Goal: Navigation & Orientation: Find specific page/section

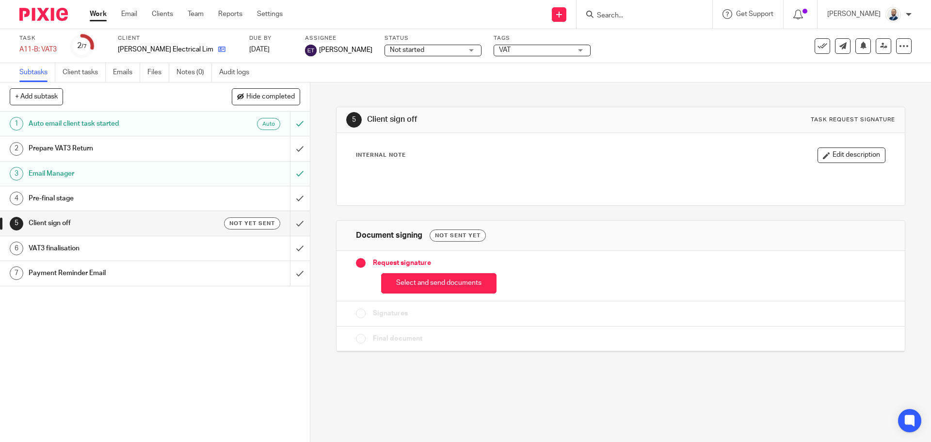
click at [218, 50] on icon at bounding box center [221, 49] width 7 height 7
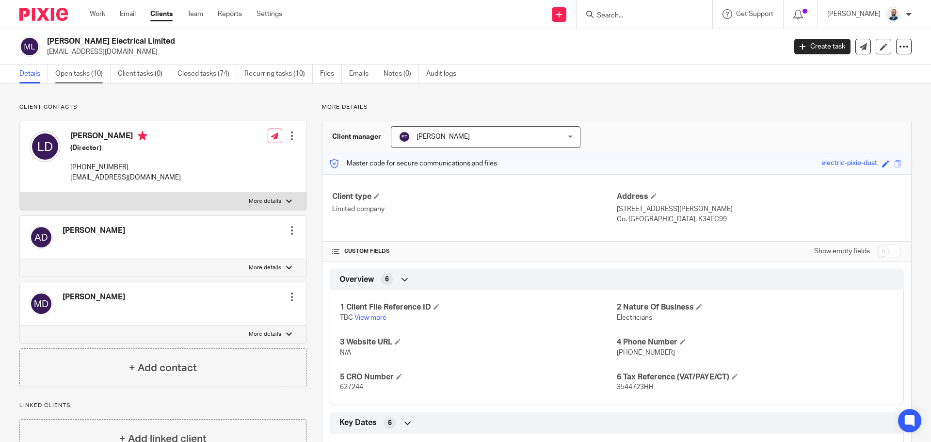
click at [95, 80] on link "Open tasks (10)" at bounding box center [82, 73] width 55 height 19
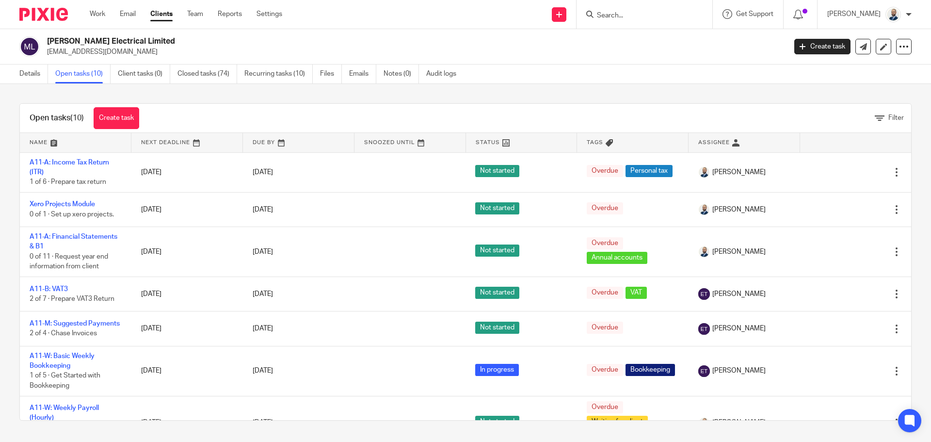
click at [158, 16] on link "Clients" at bounding box center [161, 14] width 22 height 10
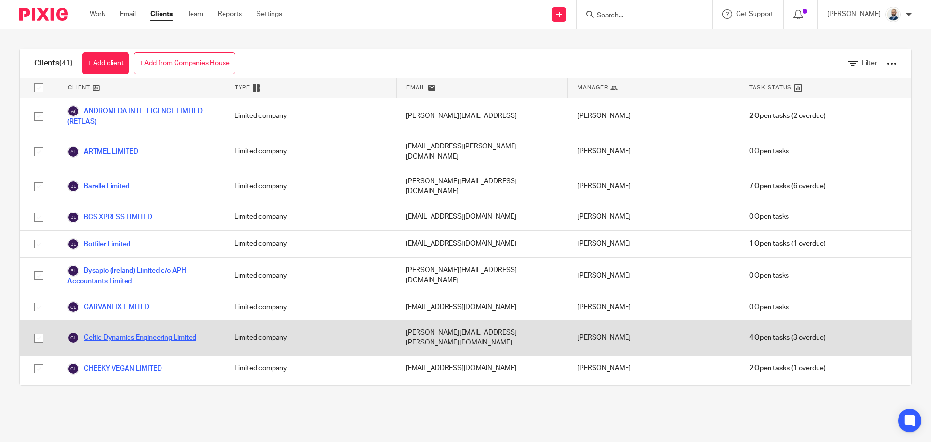
click at [107, 332] on link "Celtic Dynamics Engineering Limited" at bounding box center [131, 338] width 129 height 12
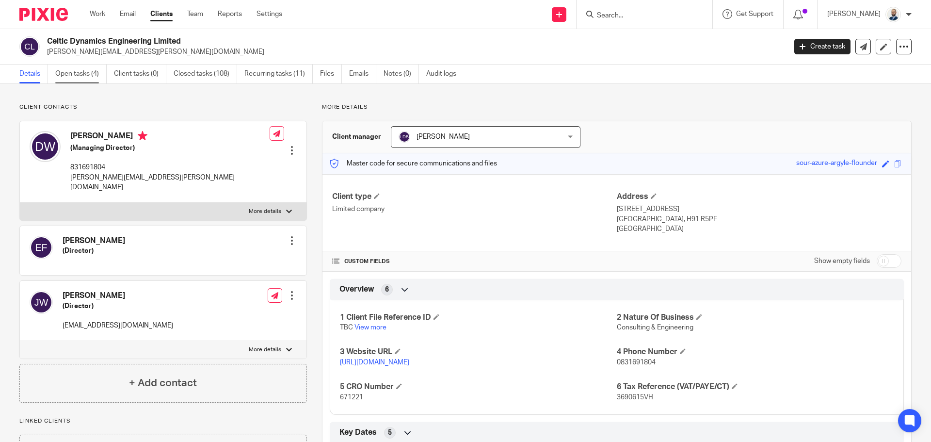
click at [96, 79] on link "Open tasks (4)" at bounding box center [80, 73] width 51 height 19
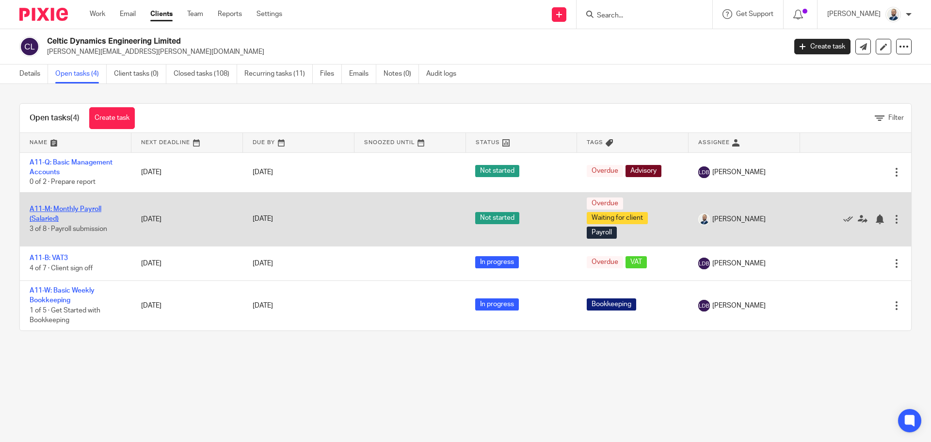
click at [69, 211] on link "A11-M: Monthly Payroll (Salaried)" at bounding box center [66, 214] width 72 height 16
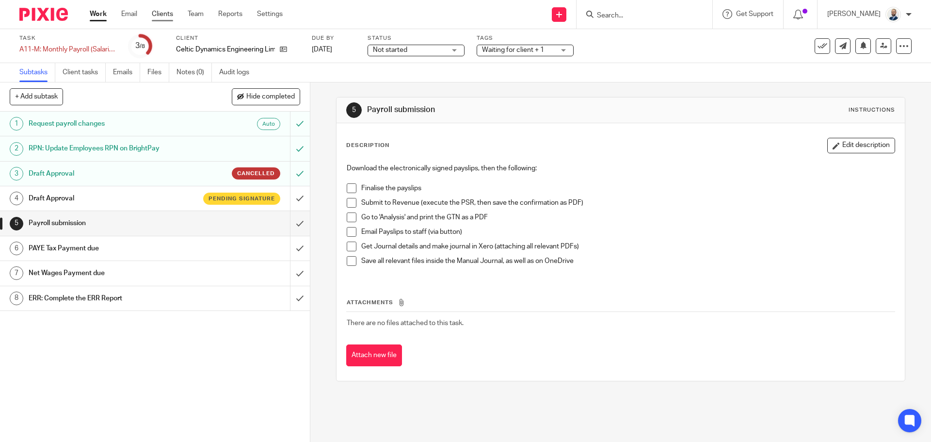
click at [159, 19] on link "Clients" at bounding box center [162, 14] width 21 height 10
